Goal: Information Seeking & Learning: Learn about a topic

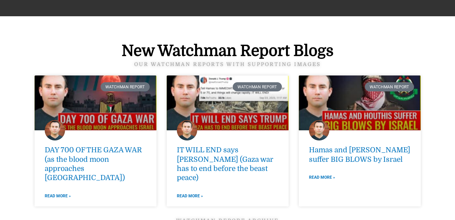
scroll to position [871, 0]
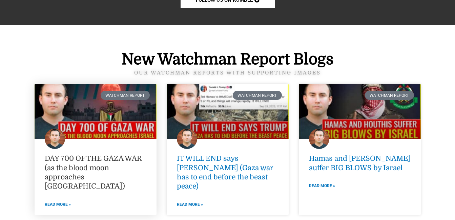
click at [92, 168] on link "DAY 700 OF THE GAZA WAR (as the blood moon approaches [GEOGRAPHIC_DATA])" at bounding box center [93, 172] width 97 height 36
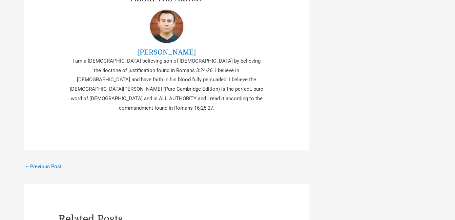
scroll to position [1832, 0]
